Goal: Information Seeking & Learning: Find specific fact

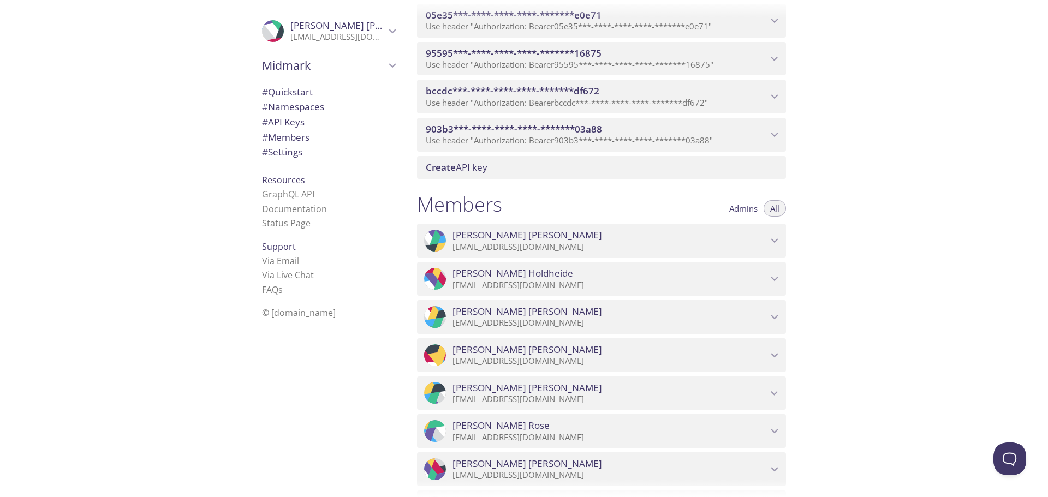
scroll to position [601, 0]
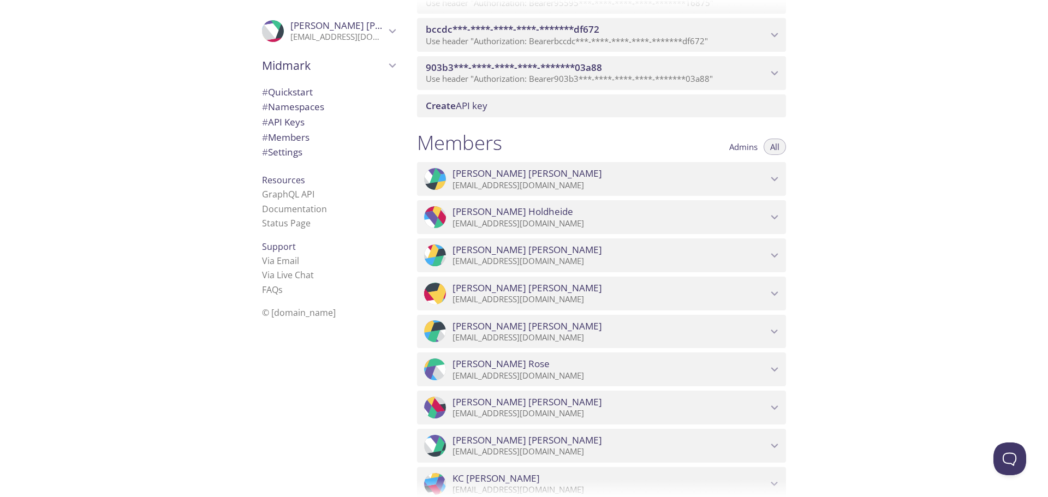
click at [775, 71] on icon "903b3***-****-****-****-*******03a88 API key" at bounding box center [775, 73] width 14 height 14
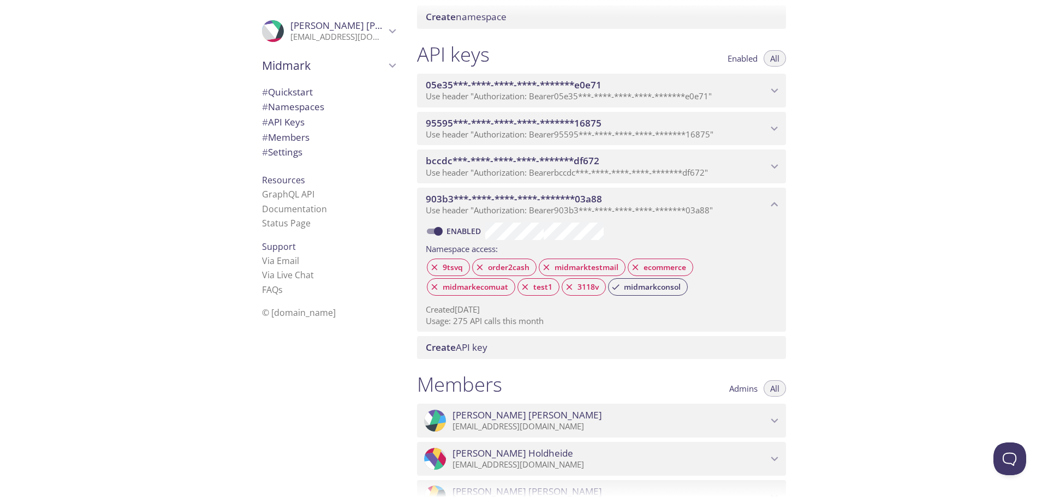
scroll to position [437, 0]
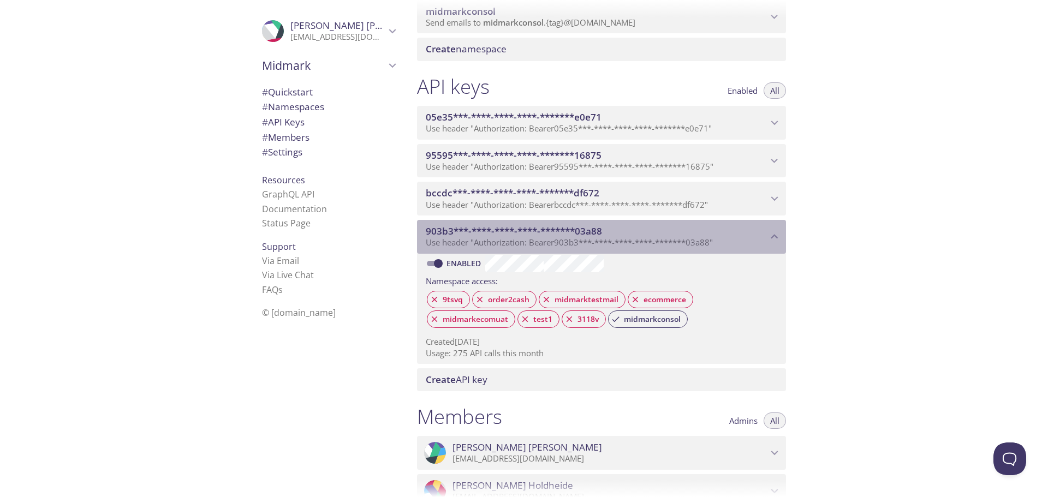
click at [481, 227] on span "903b3***-****-****-****-*******03a88" at bounding box center [514, 231] width 176 height 13
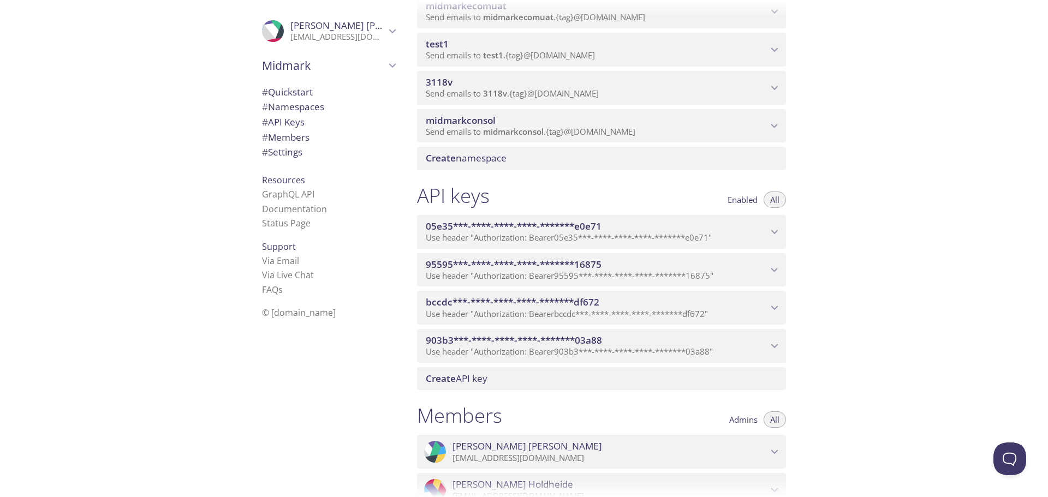
scroll to position [218, 0]
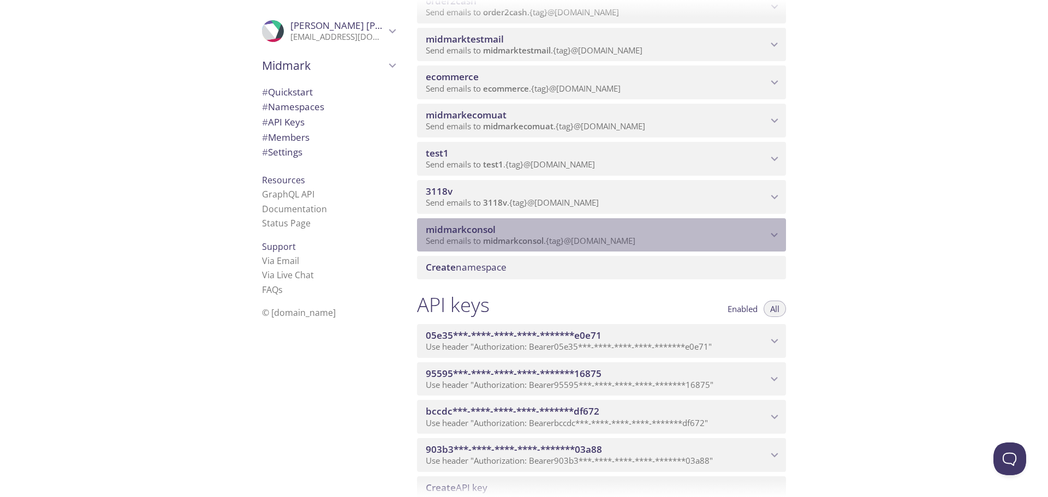
click at [696, 233] on span "midmarkconsol" at bounding box center [597, 230] width 342 height 12
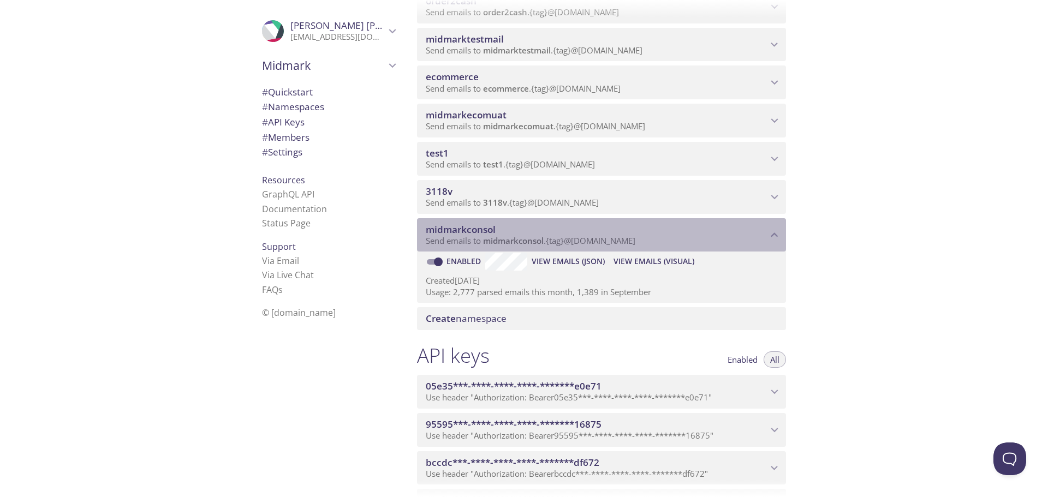
click at [696, 233] on span "midmarkconsol" at bounding box center [597, 230] width 342 height 12
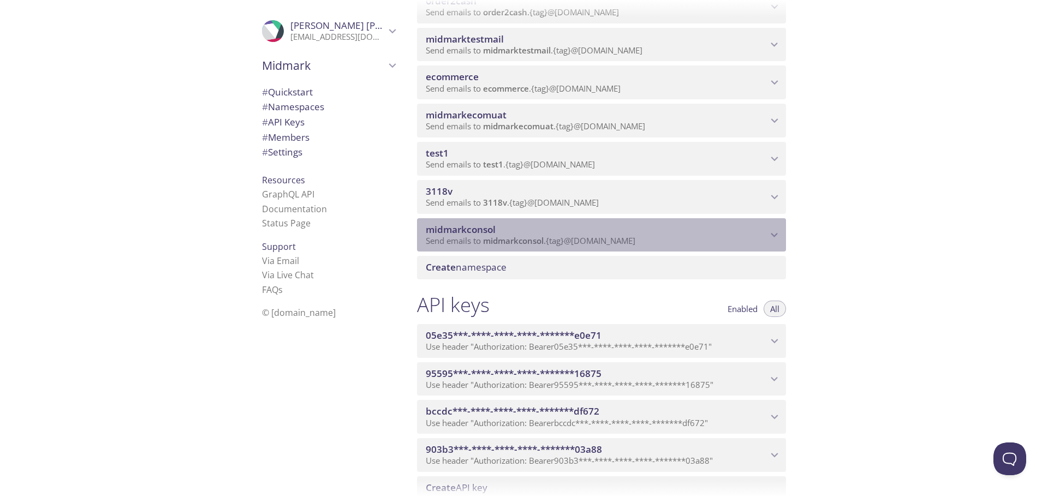
click at [696, 233] on span "midmarkconsol" at bounding box center [597, 230] width 342 height 12
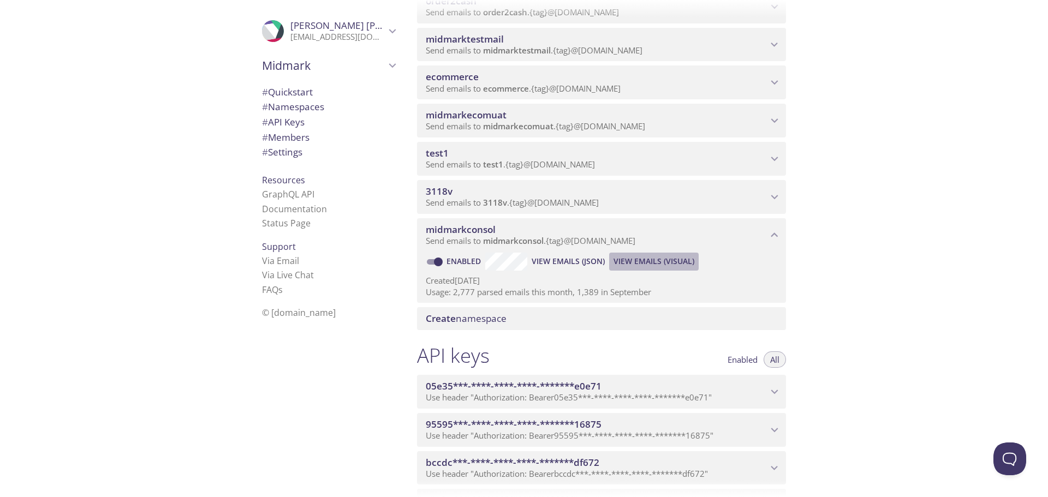
click at [655, 262] on span "View Emails (Visual)" at bounding box center [654, 261] width 81 height 13
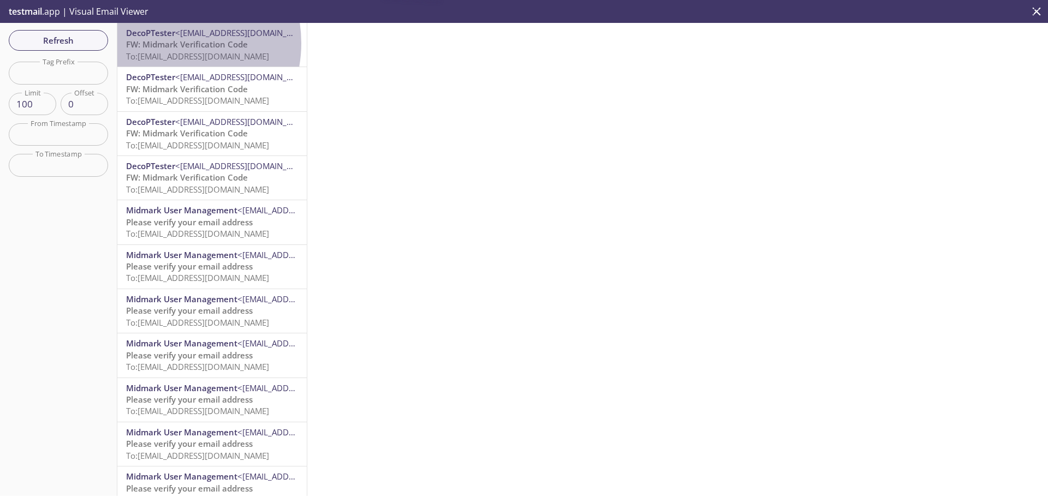
click at [165, 43] on span "FW: Midmark Verification Code" at bounding box center [187, 44] width 122 height 11
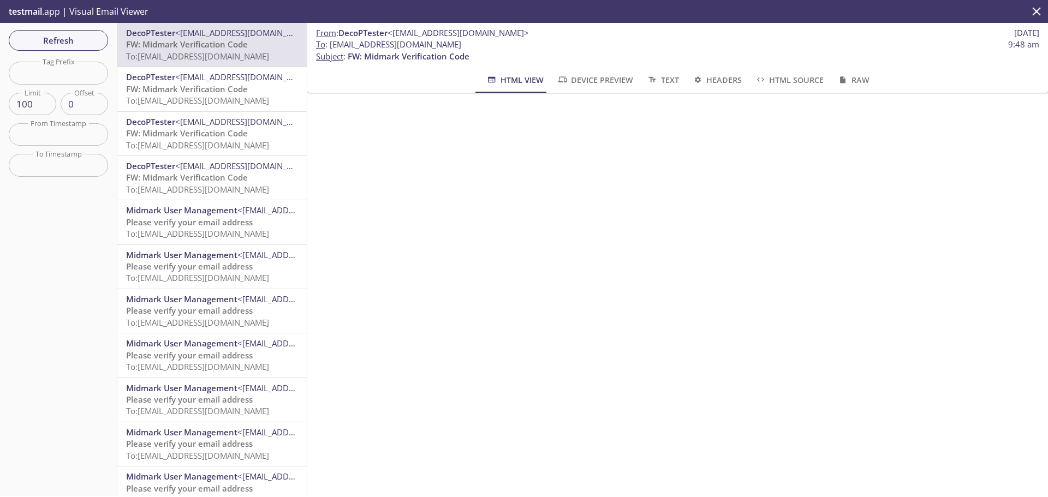
drag, startPoint x: 331, startPoint y: 45, endPoint x: 566, endPoint y: 44, distance: 235.3
click at [566, 44] on span "To : [EMAIL_ADDRESS][DOMAIN_NAME] 9:48 am" at bounding box center [678, 44] width 724 height 11
copy span "[EMAIL_ADDRESS][DOMAIN_NAME]"
click at [371, 47] on span "To : [EMAIL_ADDRESS][DOMAIN_NAME]" at bounding box center [388, 44] width 145 height 11
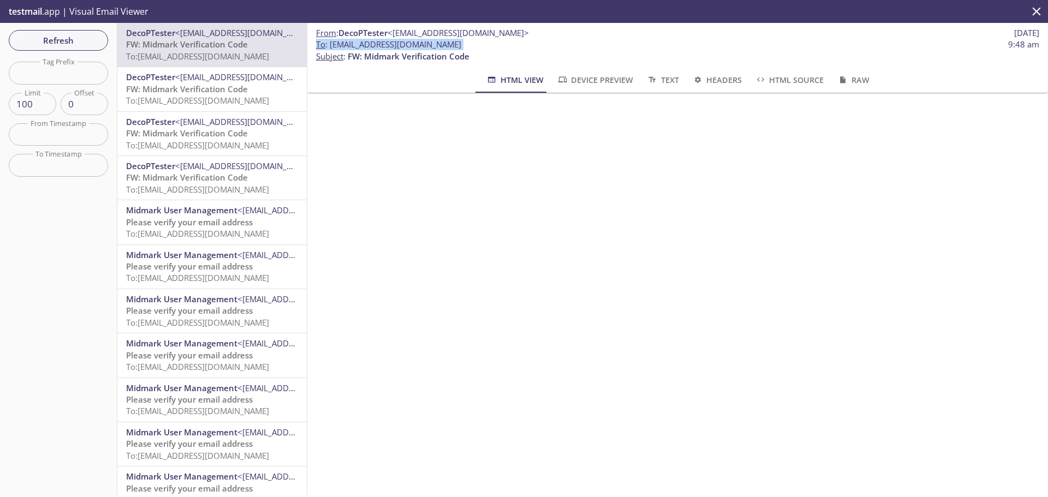
click at [371, 47] on span "To : [EMAIL_ADDRESS][DOMAIN_NAME]" at bounding box center [388, 44] width 145 height 11
click at [361, 45] on span "To : [EMAIL_ADDRESS][DOMAIN_NAME]" at bounding box center [388, 44] width 145 height 11
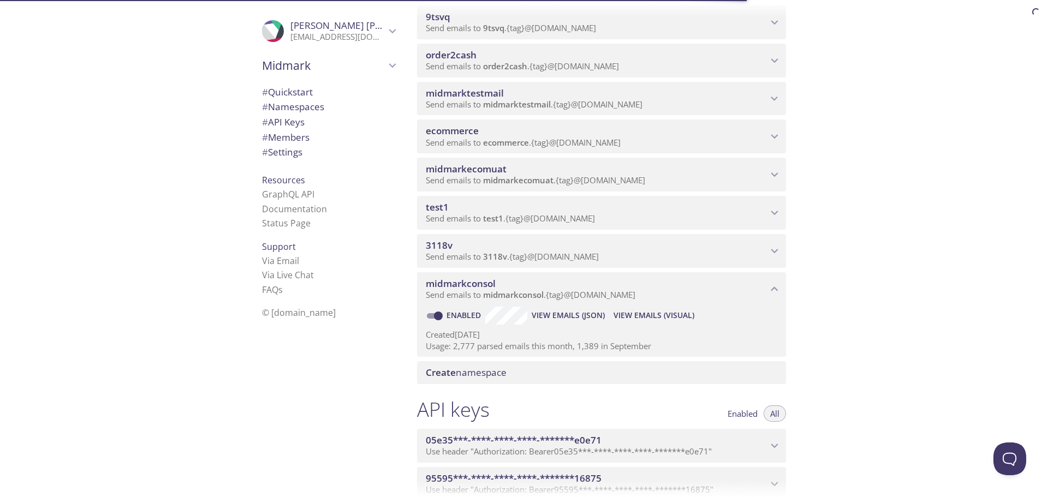
scroll to position [164, 0]
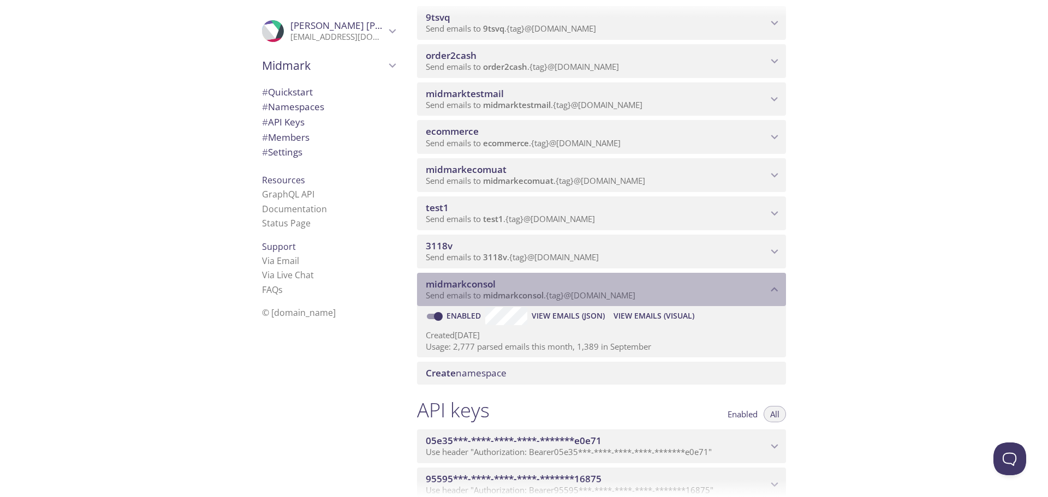
click at [488, 294] on span "midmarkconsol" at bounding box center [513, 295] width 61 height 11
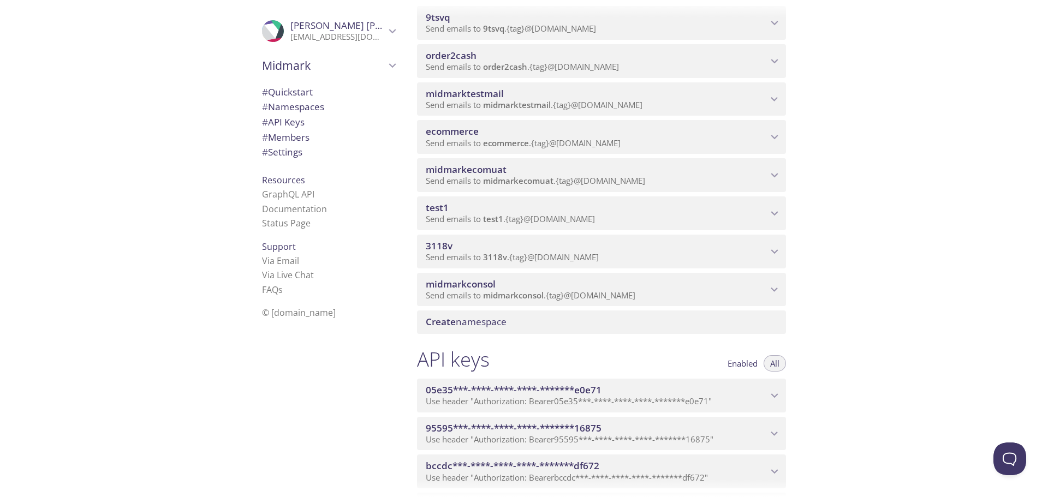
click at [488, 294] on span "midmarkconsol" at bounding box center [513, 295] width 61 height 11
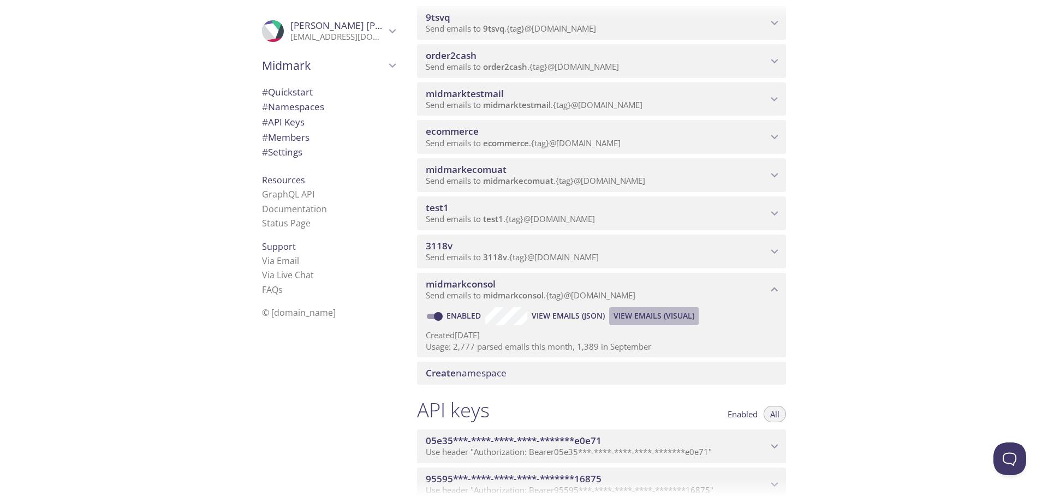
click at [626, 316] on span "View Emails (Visual)" at bounding box center [654, 316] width 81 height 13
